Goal: Information Seeking & Learning: Learn about a topic

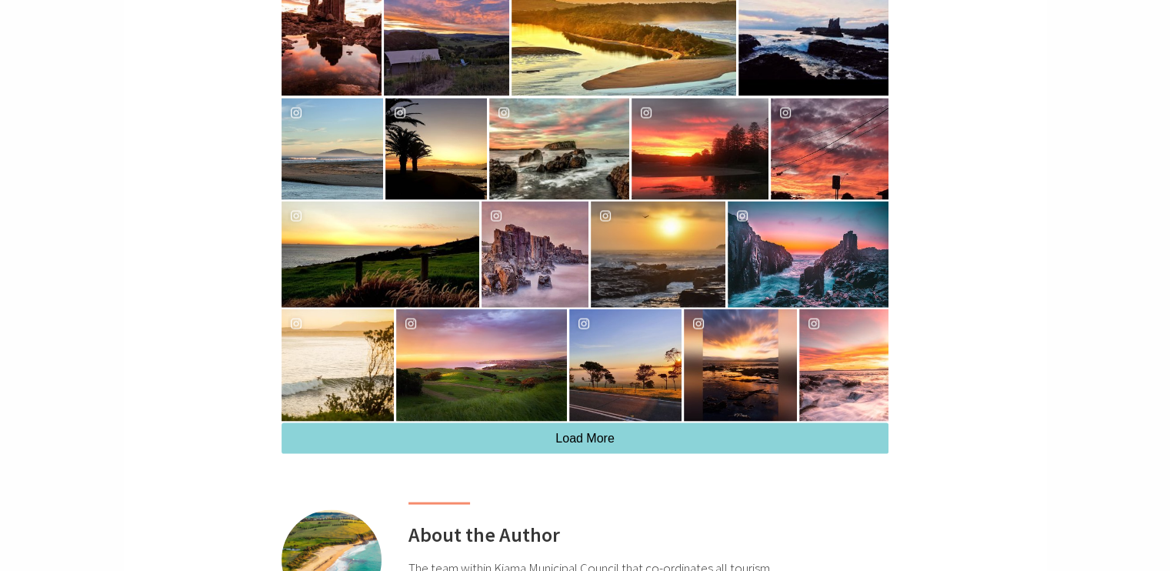
scroll to position [3078, 0]
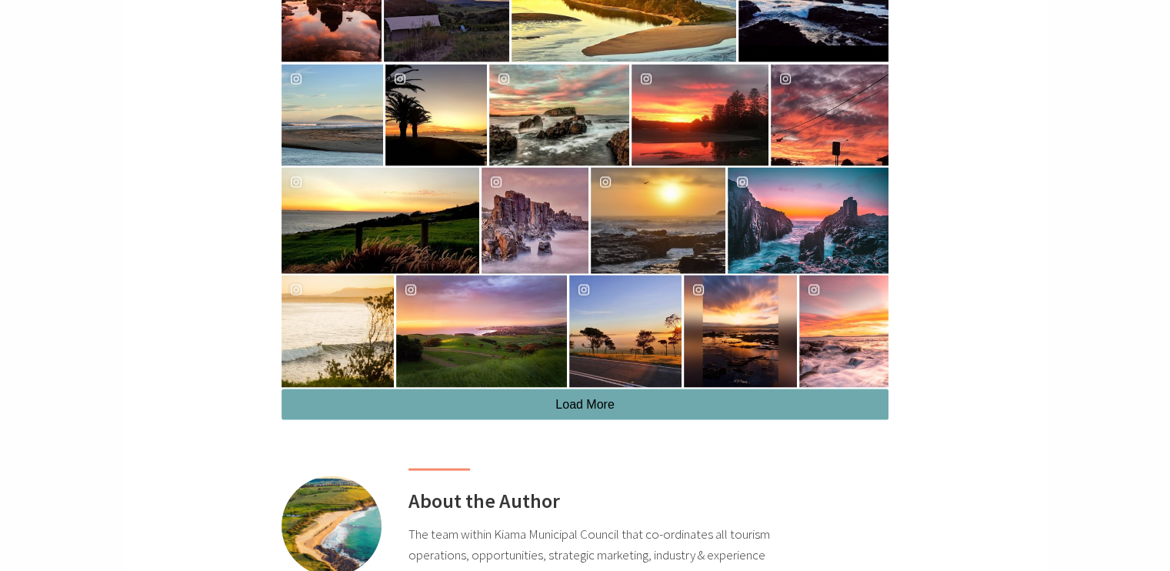
click at [655, 408] on button "Load More" at bounding box center [585, 404] width 607 height 31
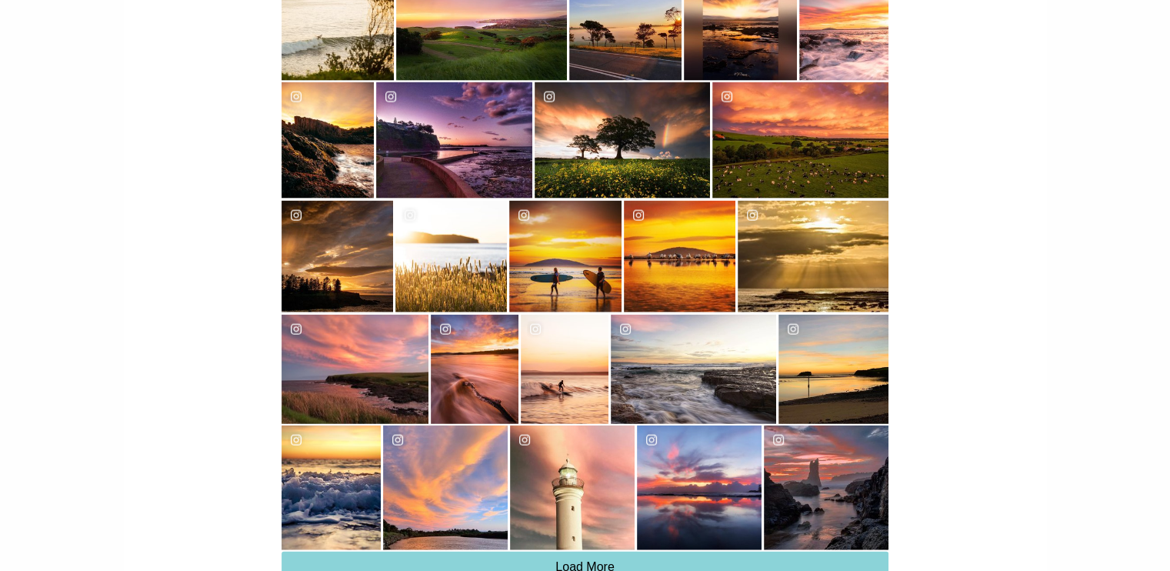
scroll to position [3386, 0]
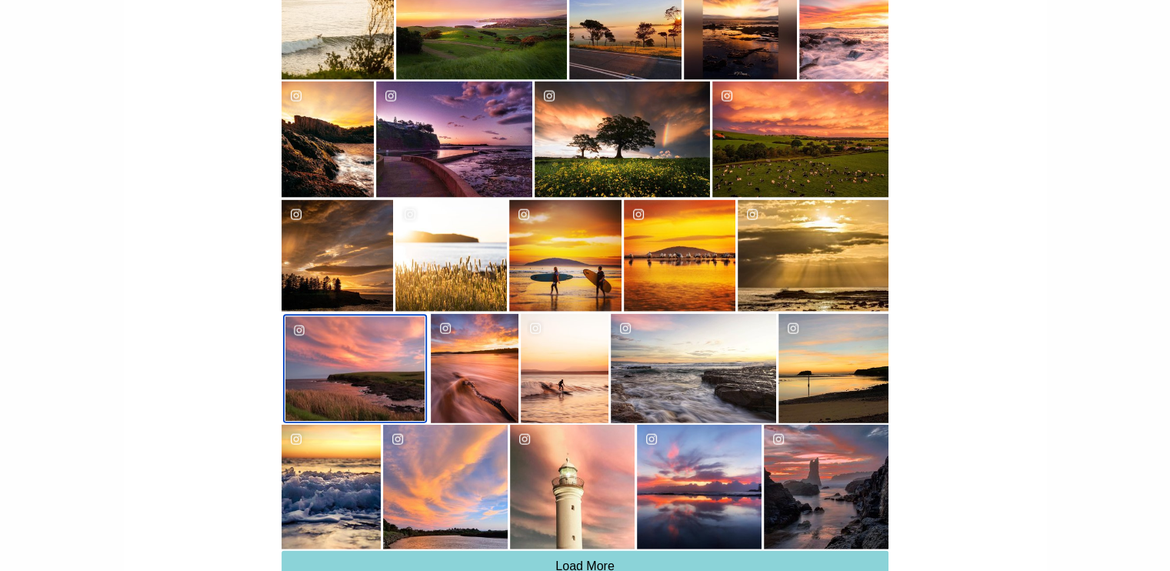
click at [375, 375] on div "liam_cunneen" at bounding box center [355, 369] width 140 height 105
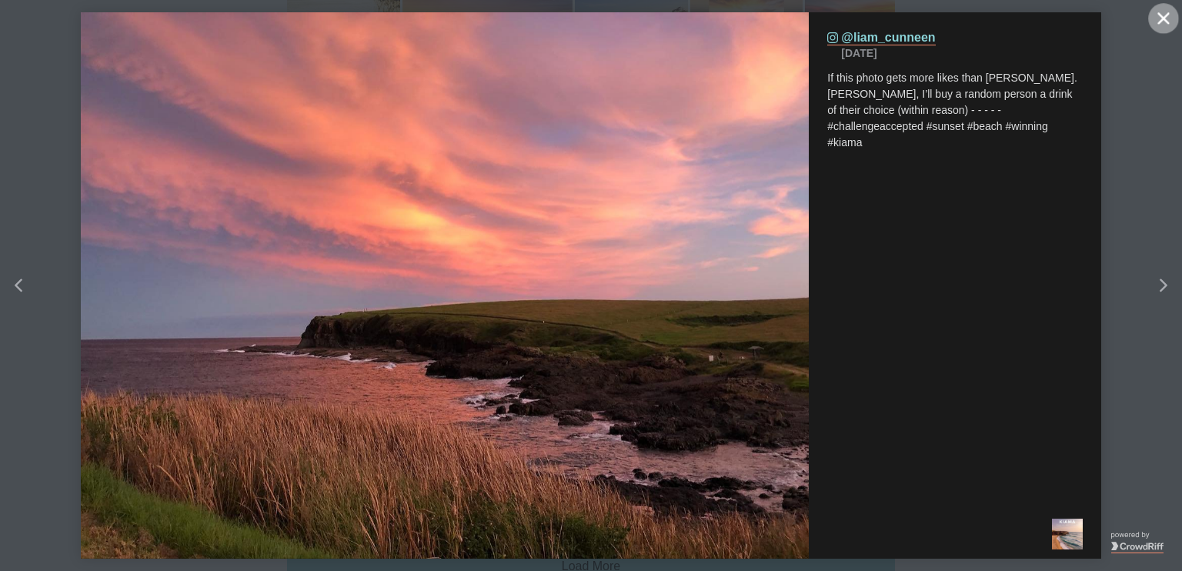
click at [1163, 18] on icon "close icon" at bounding box center [1163, 18] width 12 height 12
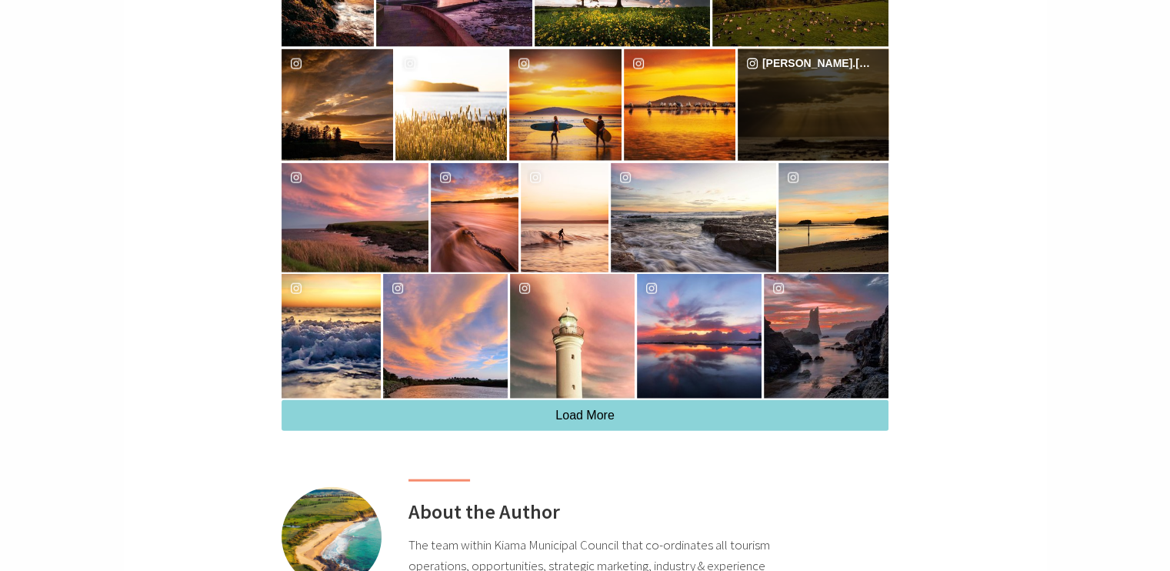
scroll to position [3540, 0]
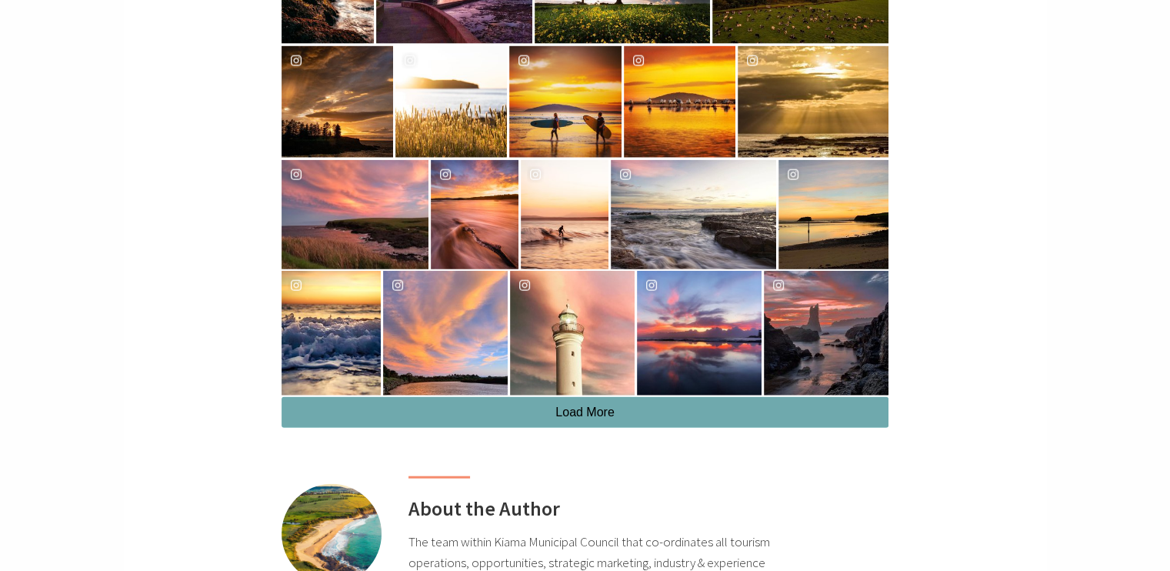
click at [523, 425] on button "Load More" at bounding box center [585, 412] width 607 height 31
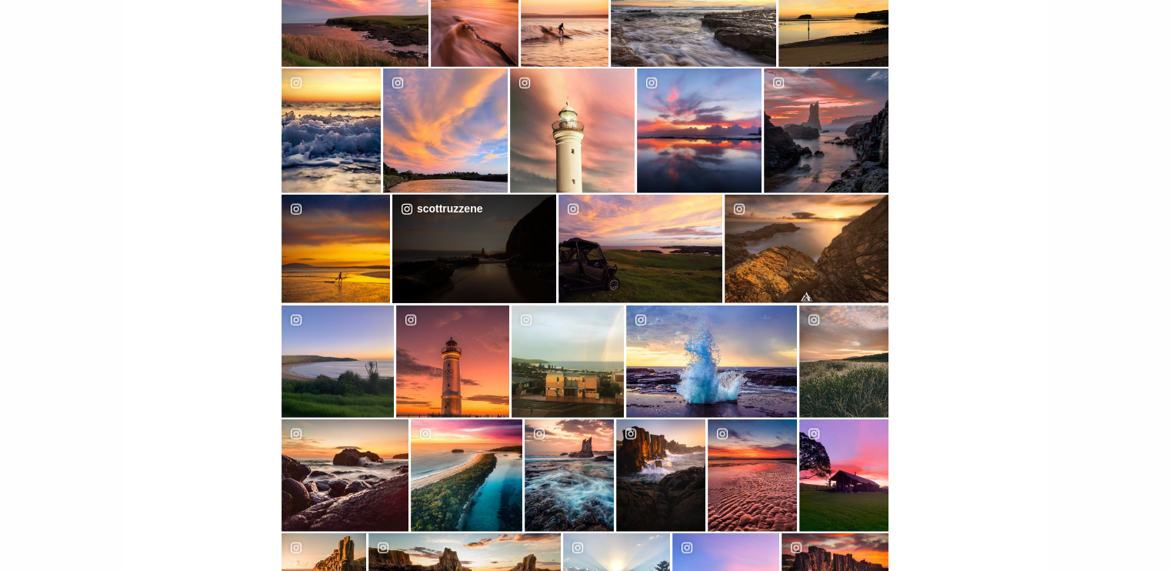
scroll to position [3770, 0]
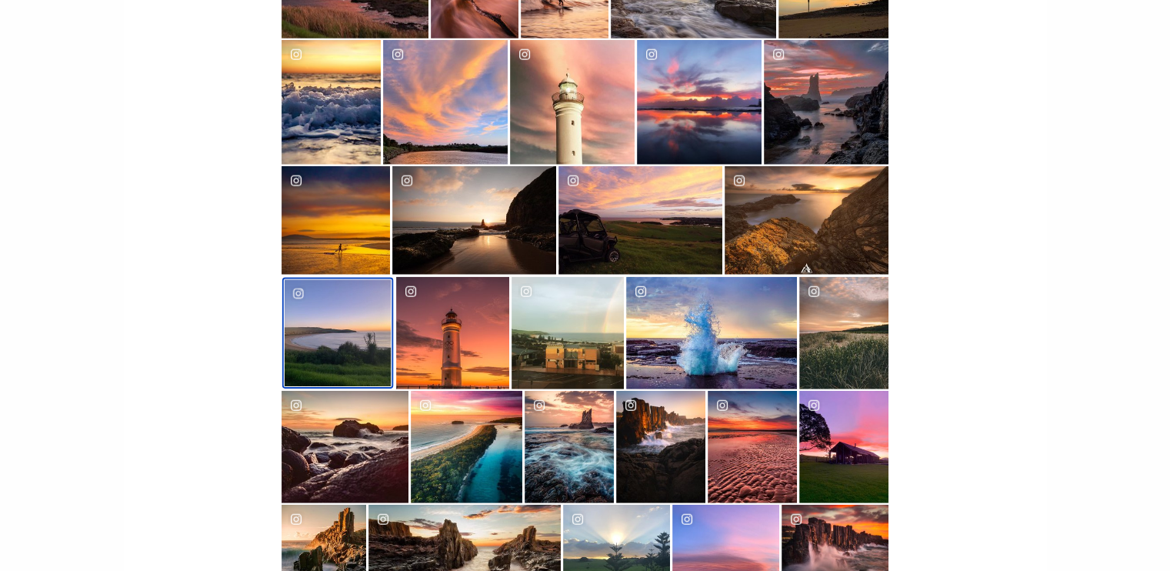
click at [327, 342] on div "image gallery, click to learn more about photo: “They shall grow not old, as we…" at bounding box center [311, 333] width 54 height 107
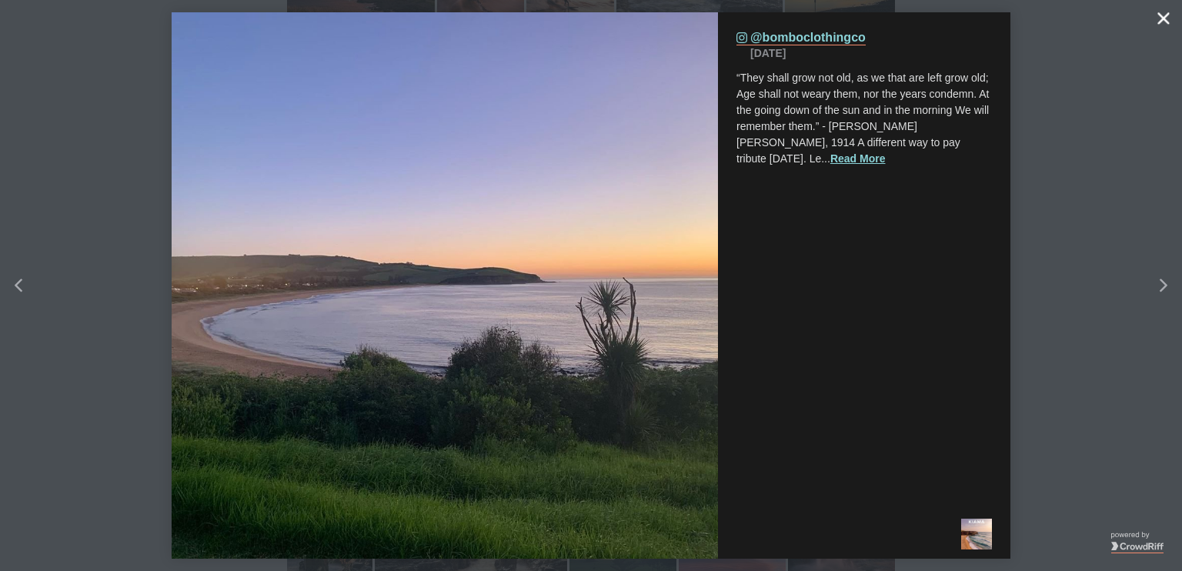
click at [1164, 15] on icon "Close" at bounding box center [1163, 18] width 12 height 12
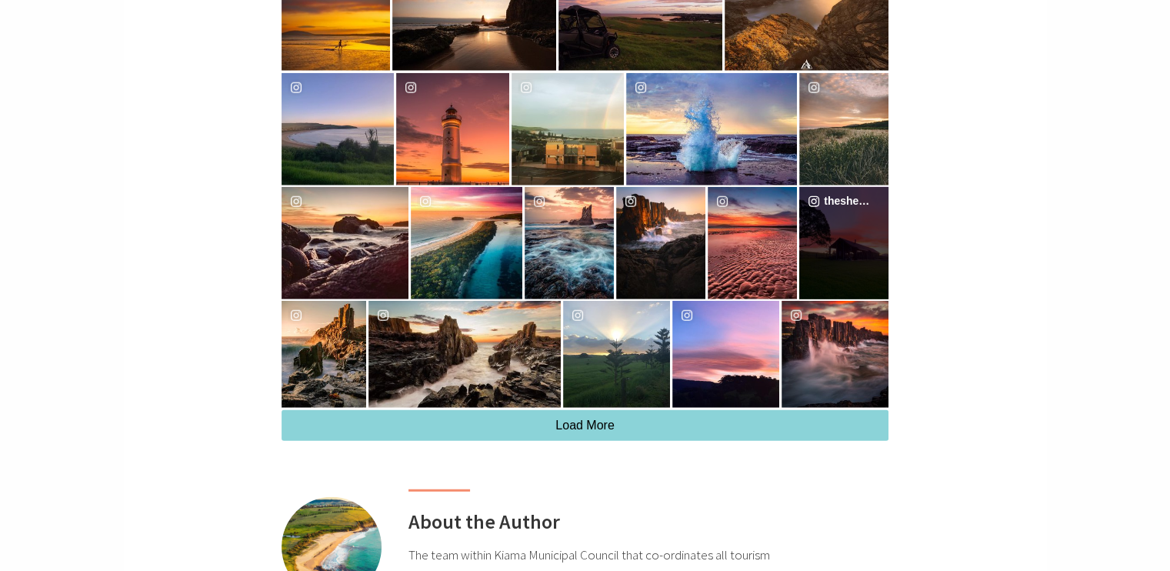
scroll to position [4001, 0]
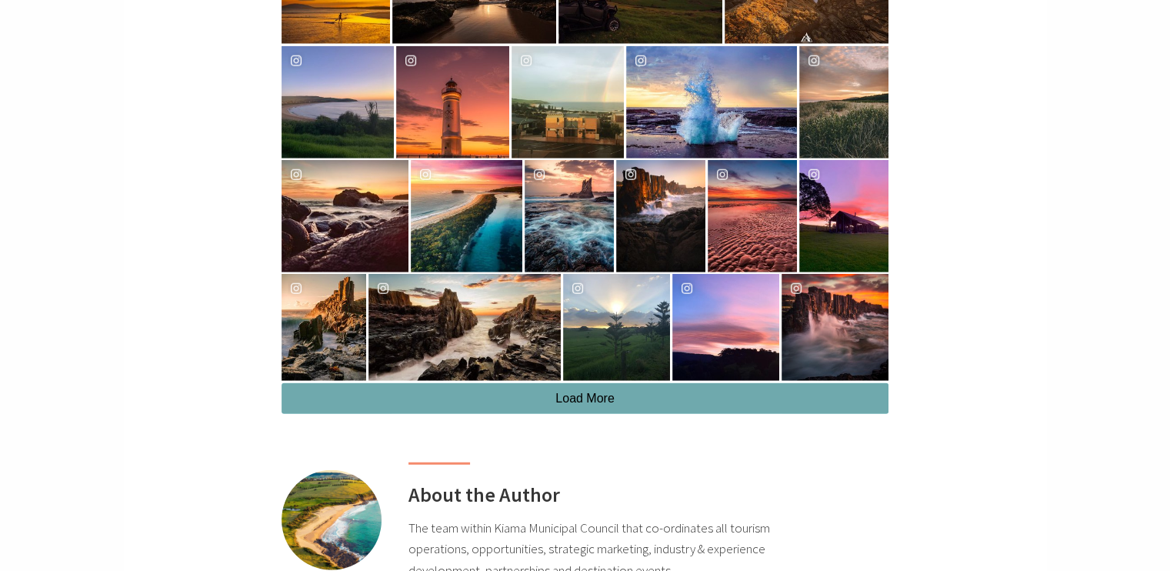
click at [683, 399] on button "Load More" at bounding box center [585, 398] width 607 height 31
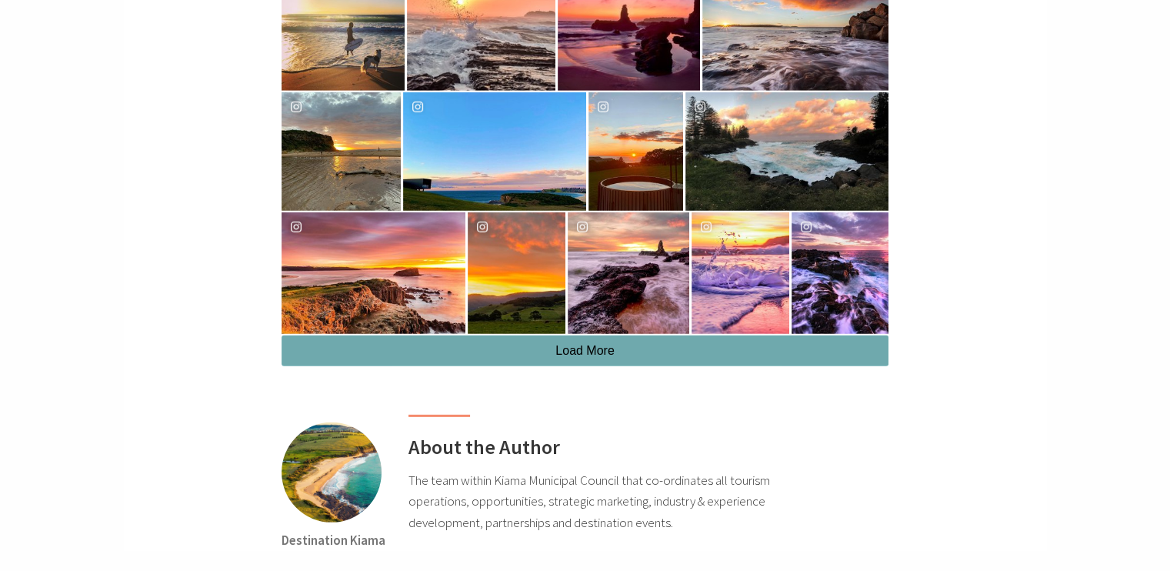
scroll to position [4540, 0]
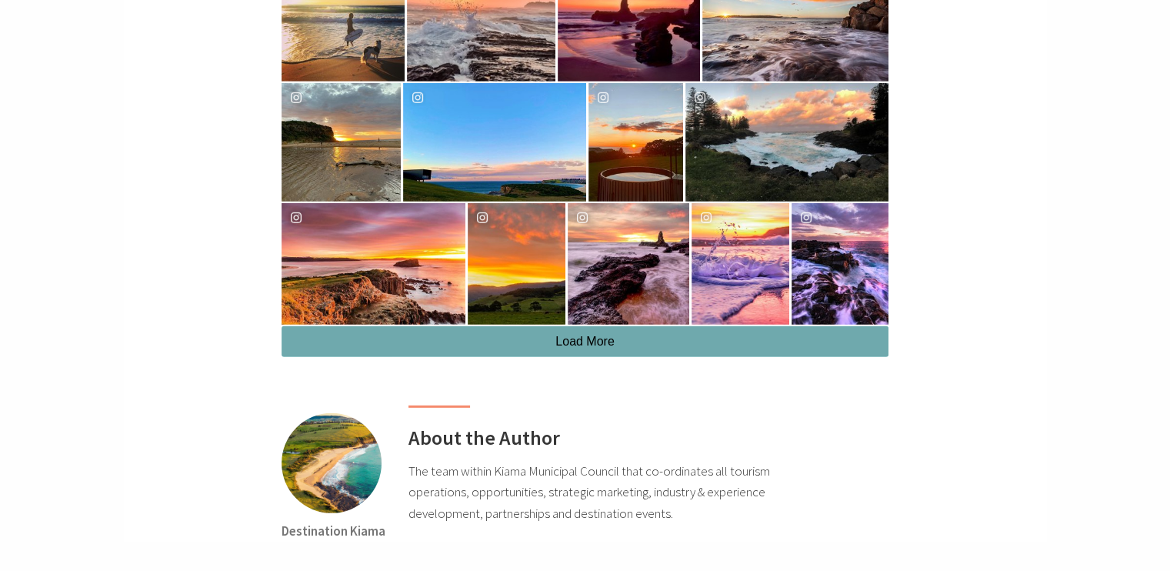
click at [618, 347] on button "Load More" at bounding box center [585, 341] width 607 height 31
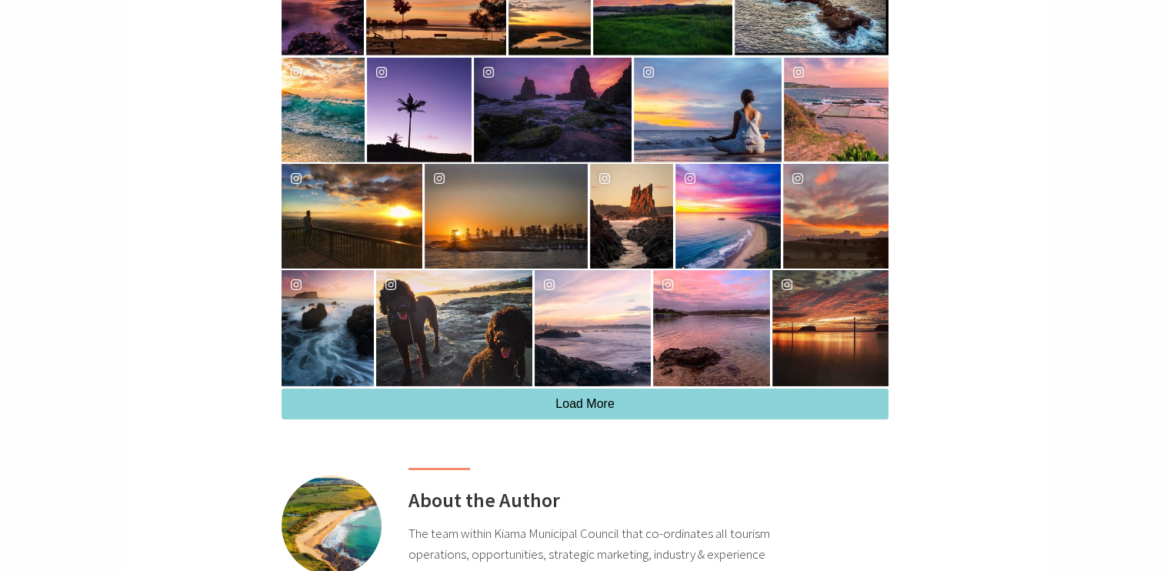
scroll to position [4925, 0]
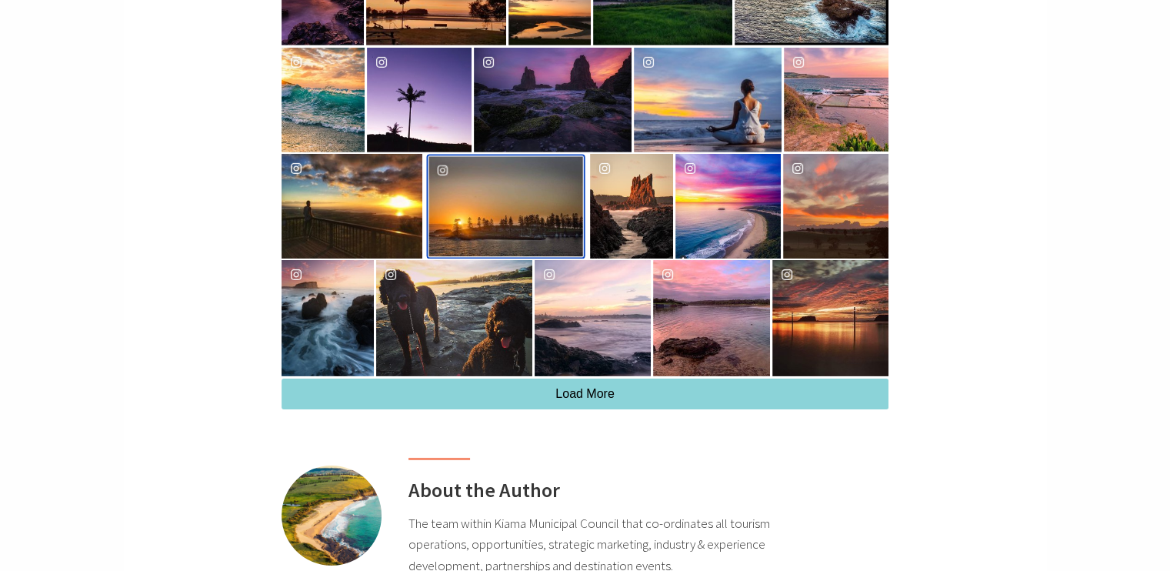
click at [492, 208] on div "image gallery, click to learn more about photo: We will miss our Easter guests …" at bounding box center [467, 206] width 77 height 100
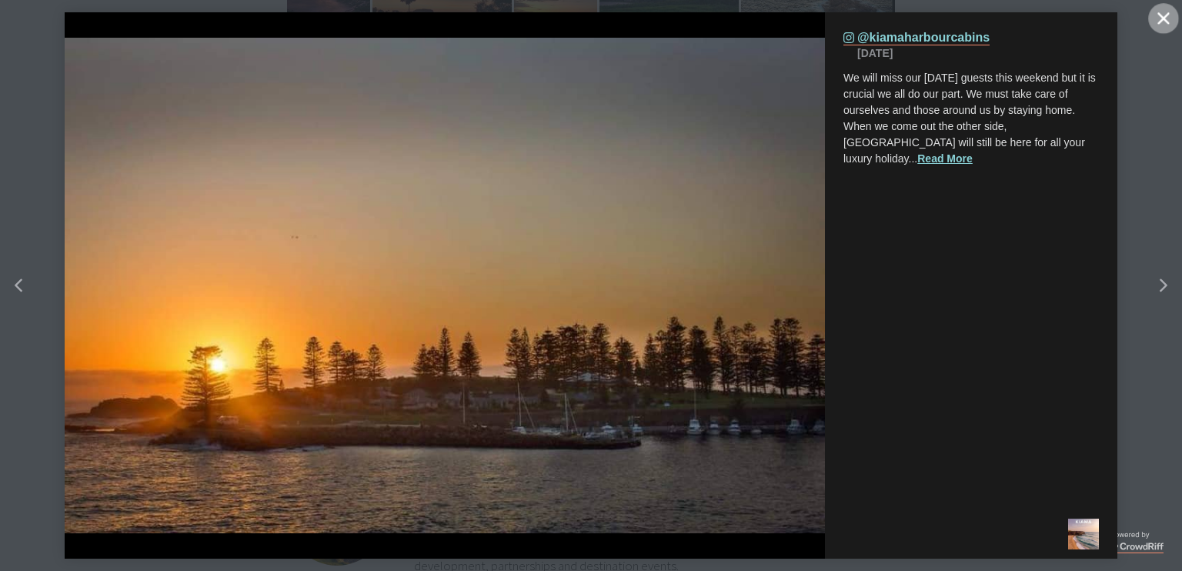
click at [1161, 15] on icon "close icon" at bounding box center [1163, 18] width 12 height 12
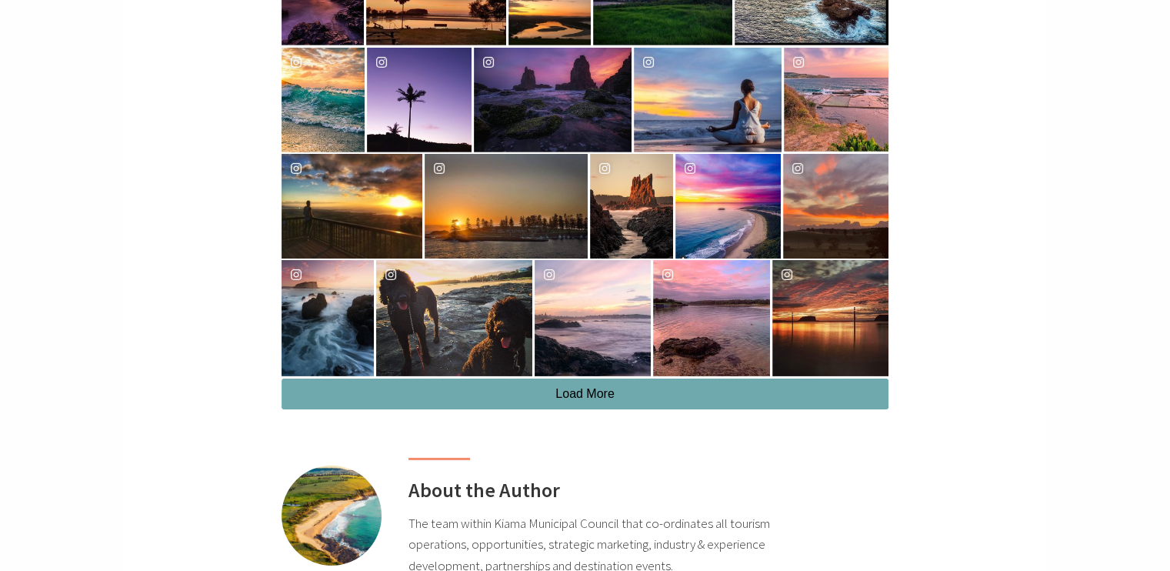
click at [629, 399] on button "Load More" at bounding box center [585, 394] width 607 height 31
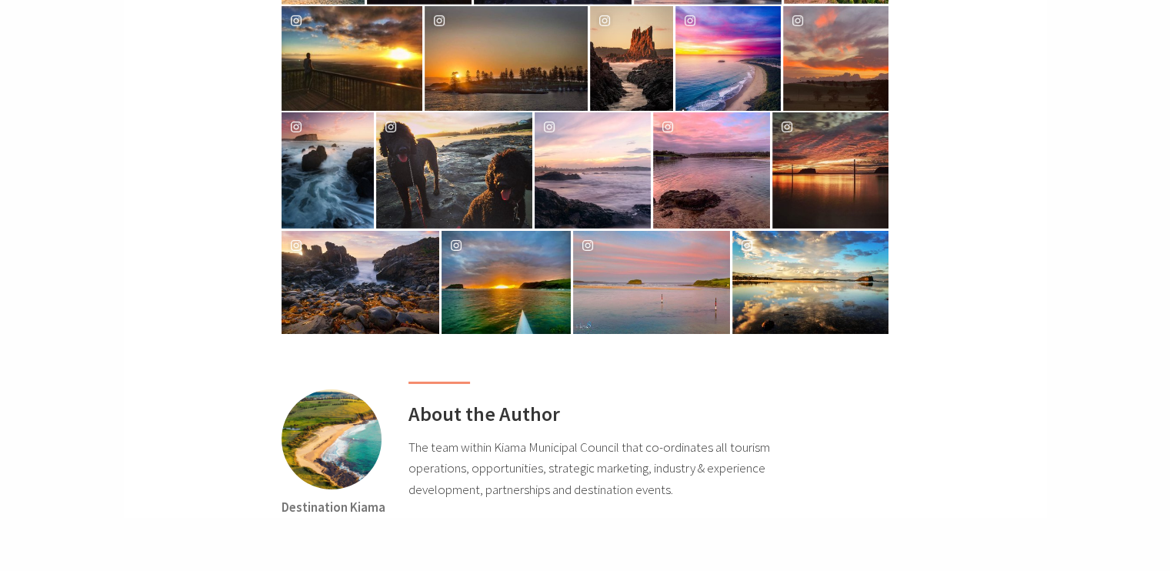
scroll to position [5079, 0]
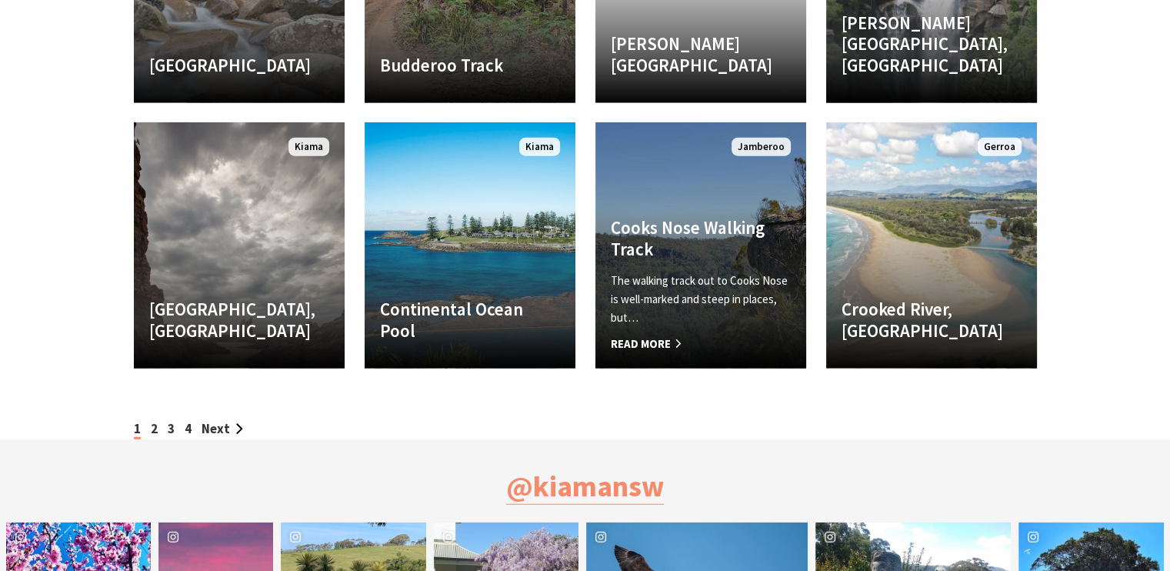
scroll to position [3924, 0]
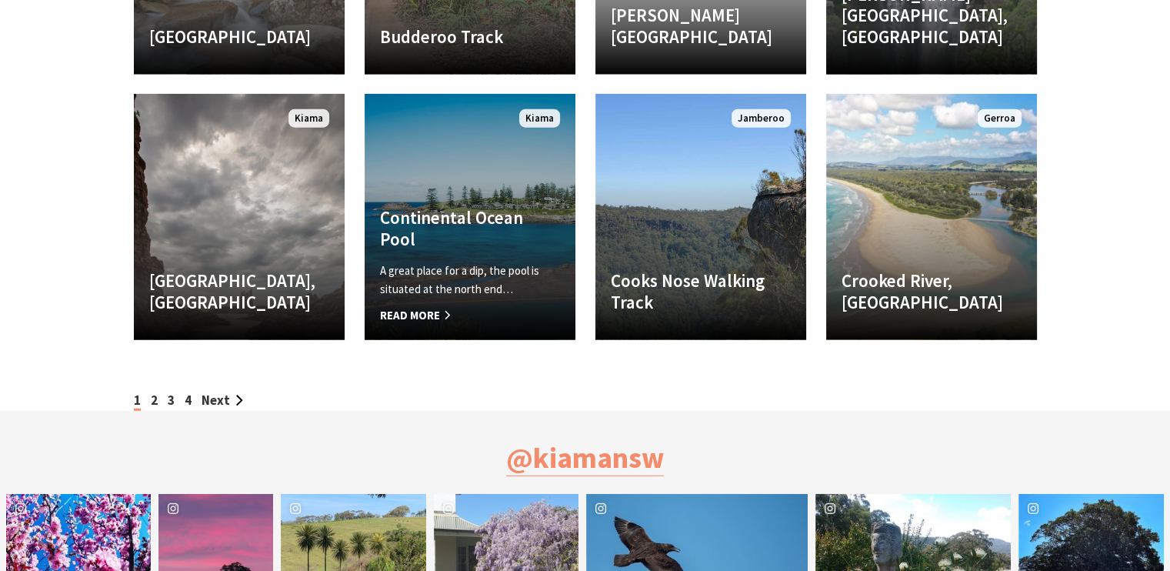
click at [425, 306] on span "Read More" at bounding box center [470, 315] width 180 height 18
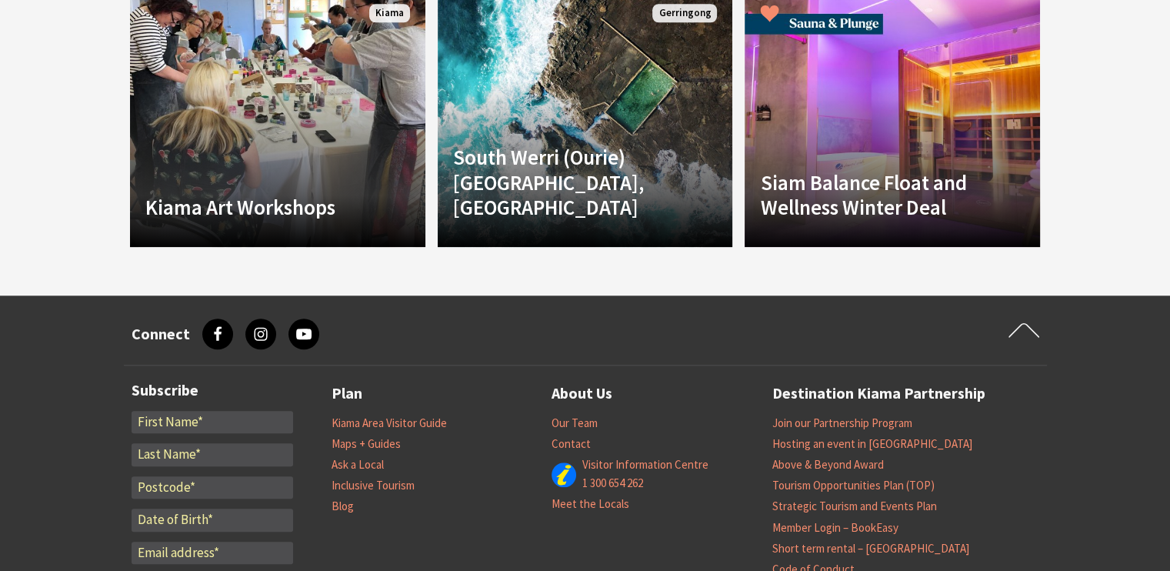
scroll to position [1385, 0]
